Goal: Information Seeking & Learning: Learn about a topic

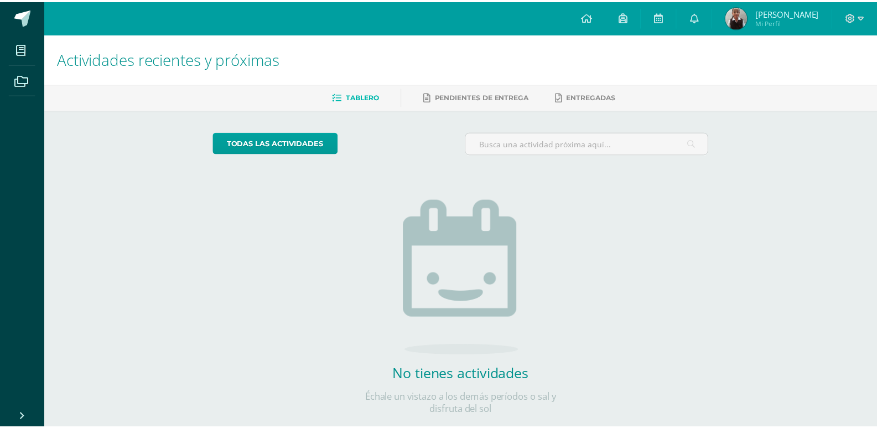
scroll to position [23, 0]
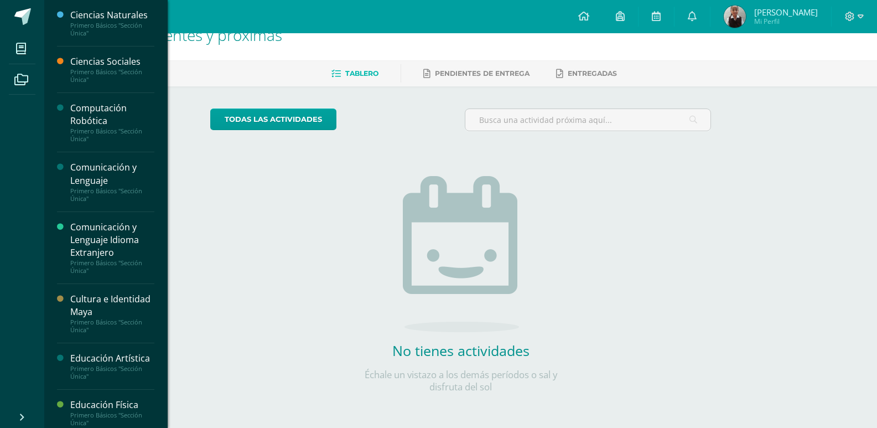
click at [91, 122] on div "Computación Robótica" at bounding box center [112, 114] width 84 height 25
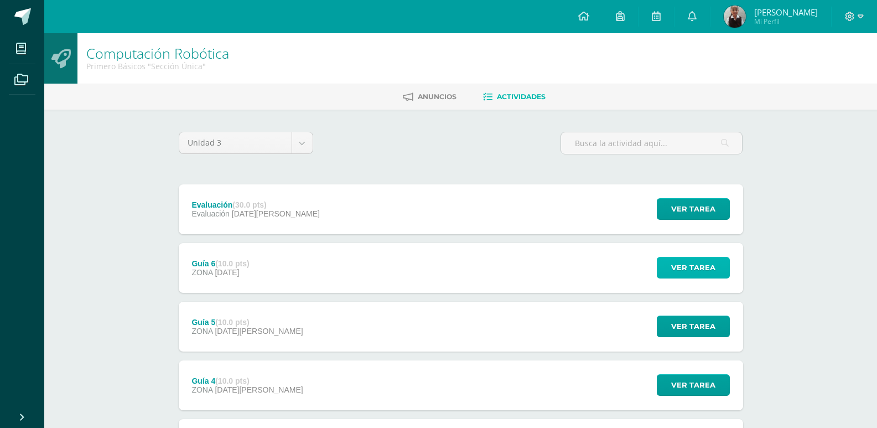
click at [717, 277] on button "Ver tarea" at bounding box center [692, 268] width 73 height 22
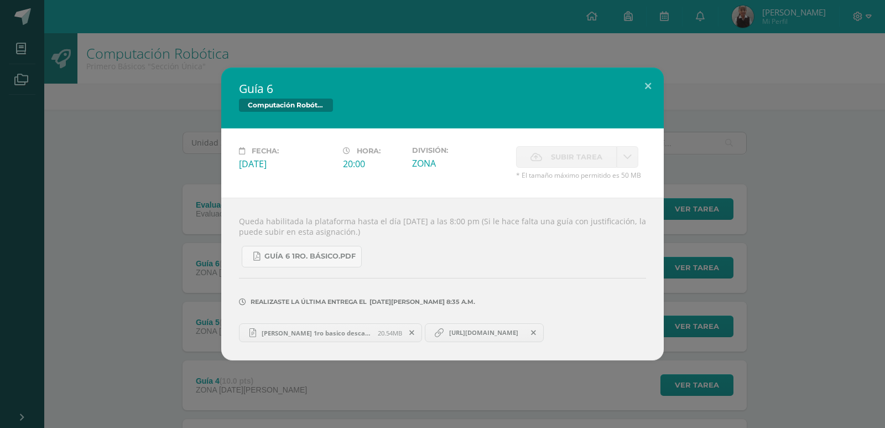
click at [192, 350] on div "Guía 6 Computación Robótica Fecha: Domingo 20 de Julio Hora: 20:00 División: ZO…" at bounding box center [442, 213] width 876 height 293
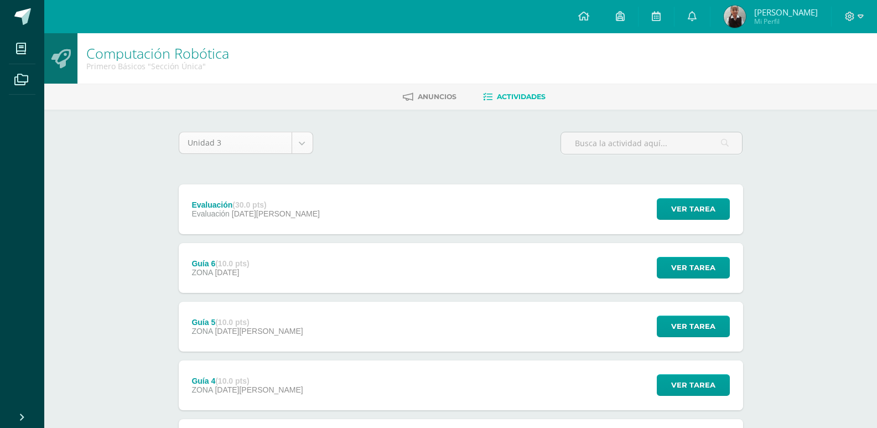
click at [304, 143] on body "Mis cursos Archivos Cerrar panel Ciencias Naturales Primero Básicos "Sección Ún…" at bounding box center [438, 359] width 877 height 718
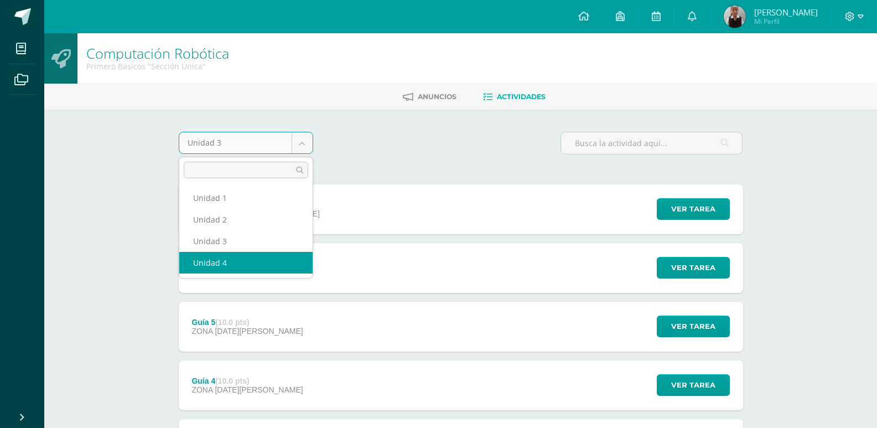
select select "Unidad 4"
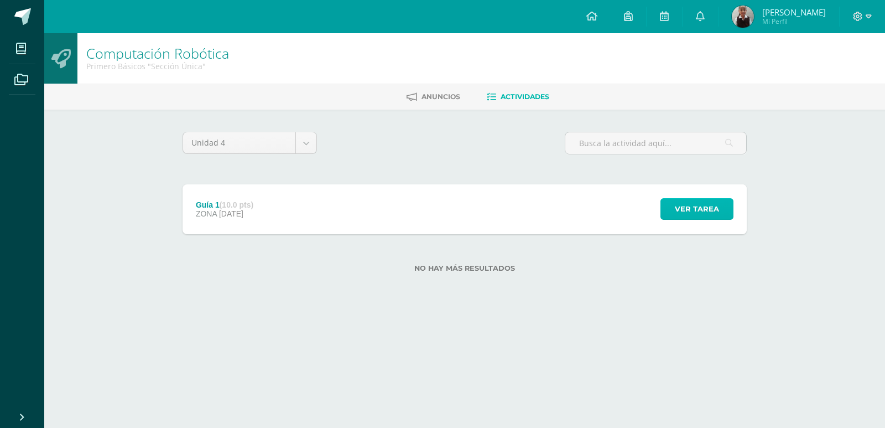
click at [692, 216] on span "Ver tarea" at bounding box center [697, 209] width 44 height 20
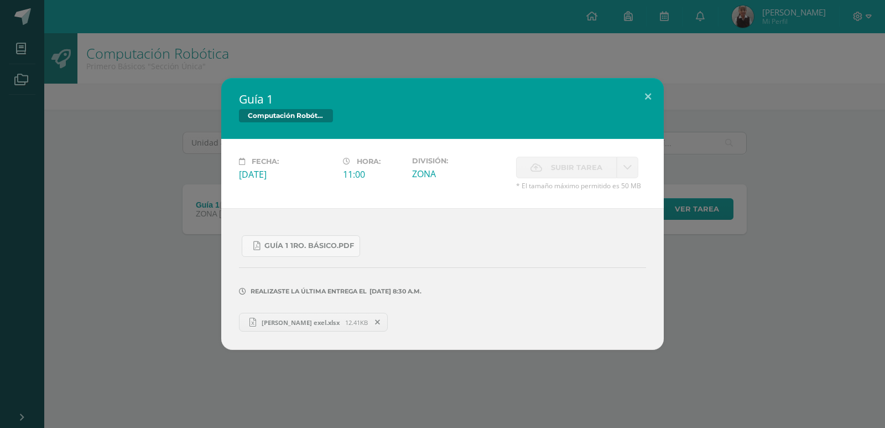
click at [257, 322] on circle at bounding box center [252, 322] width 10 height 10
